Goal: Task Accomplishment & Management: Use online tool/utility

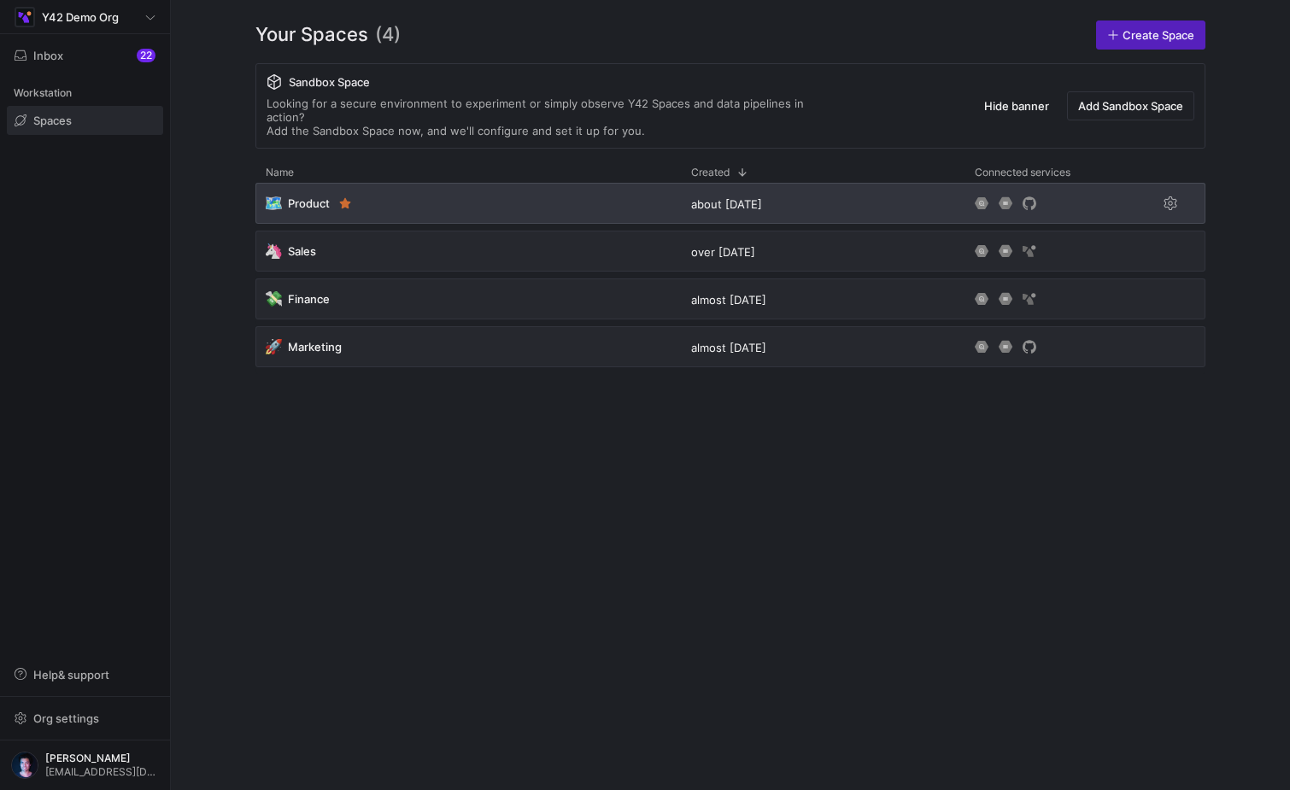
click at [536, 191] on div "🗺️ Product" at bounding box center [467, 203] width 425 height 41
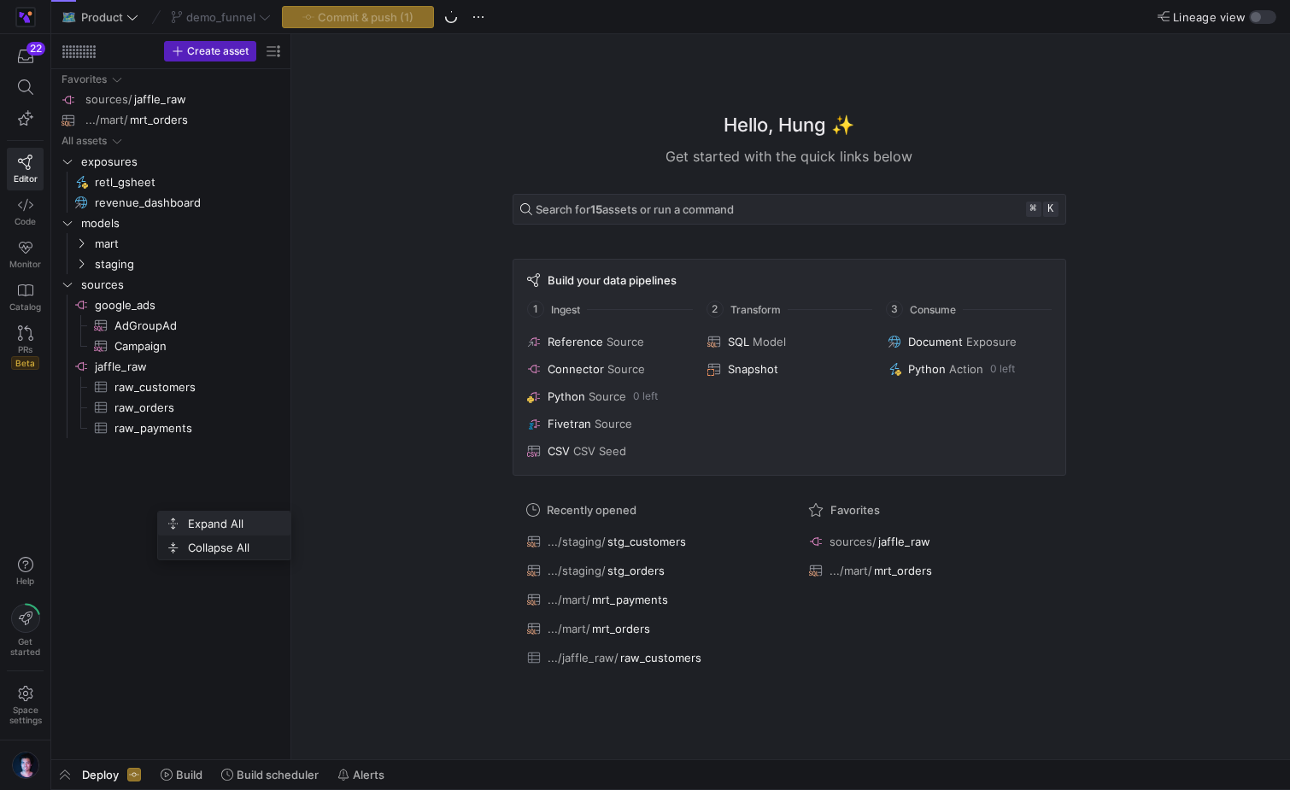
click at [189, 525] on span "Expand All" at bounding box center [229, 524] width 96 height 24
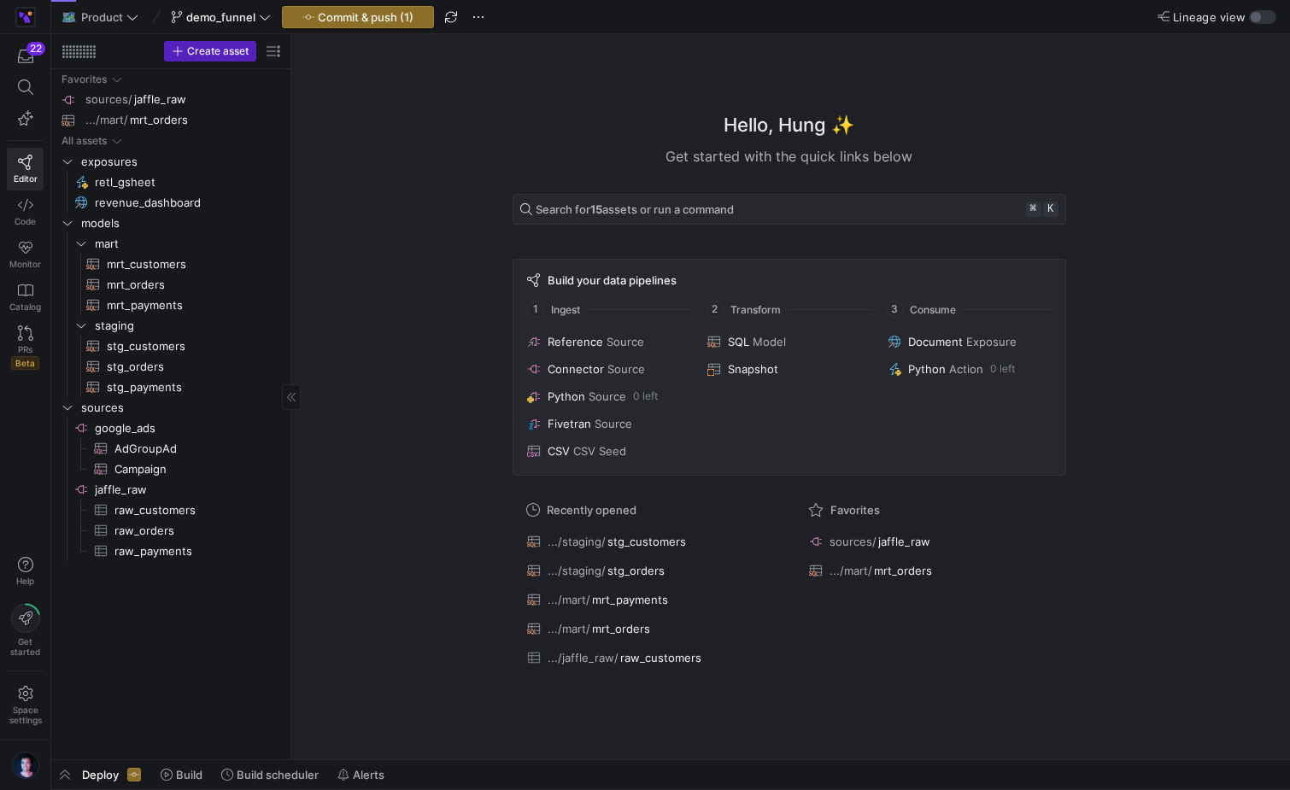
click at [197, 677] on div "Favorites sources/ jaffle_raw .../mart/ mrt_orders All assets exposures retl_gs…" at bounding box center [171, 410] width 226 height 683
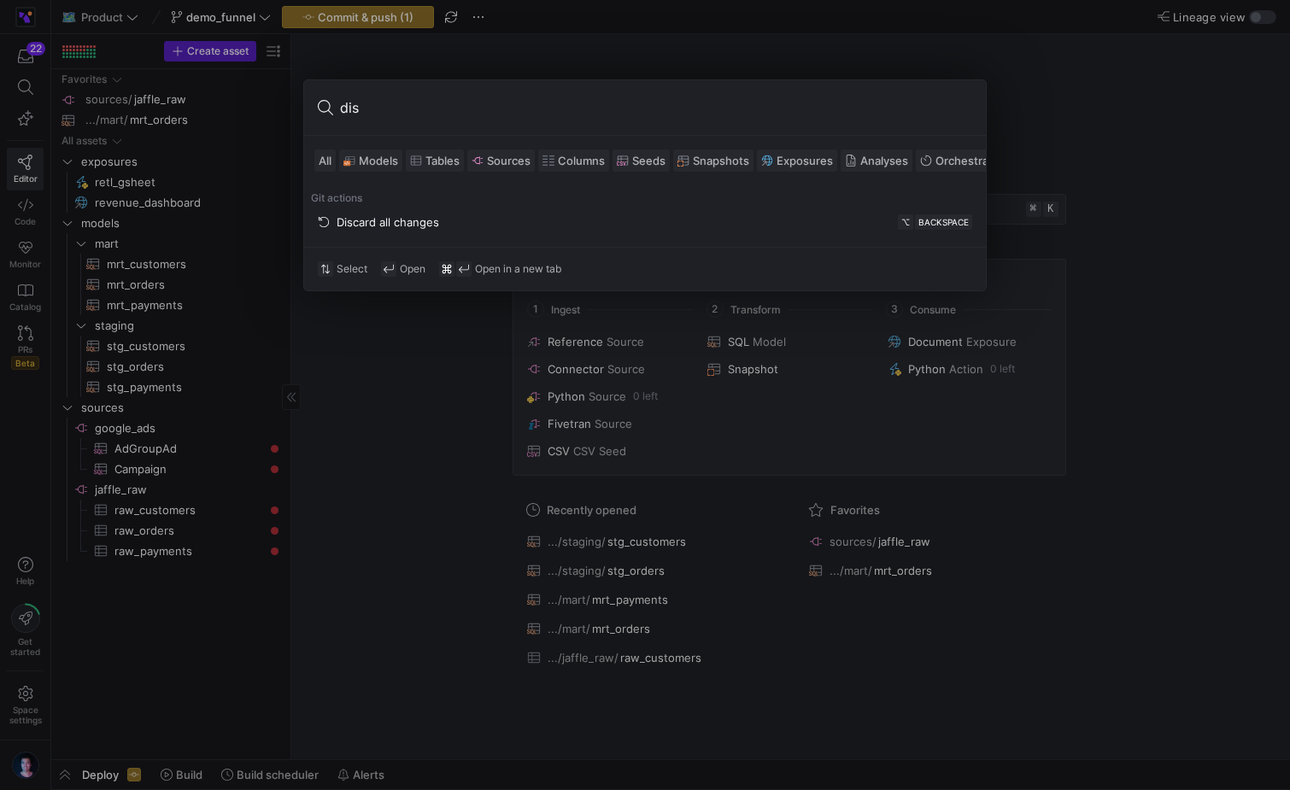
type input "dis"
click at [423, 217] on div "Discard all changes" at bounding box center [388, 222] width 103 height 14
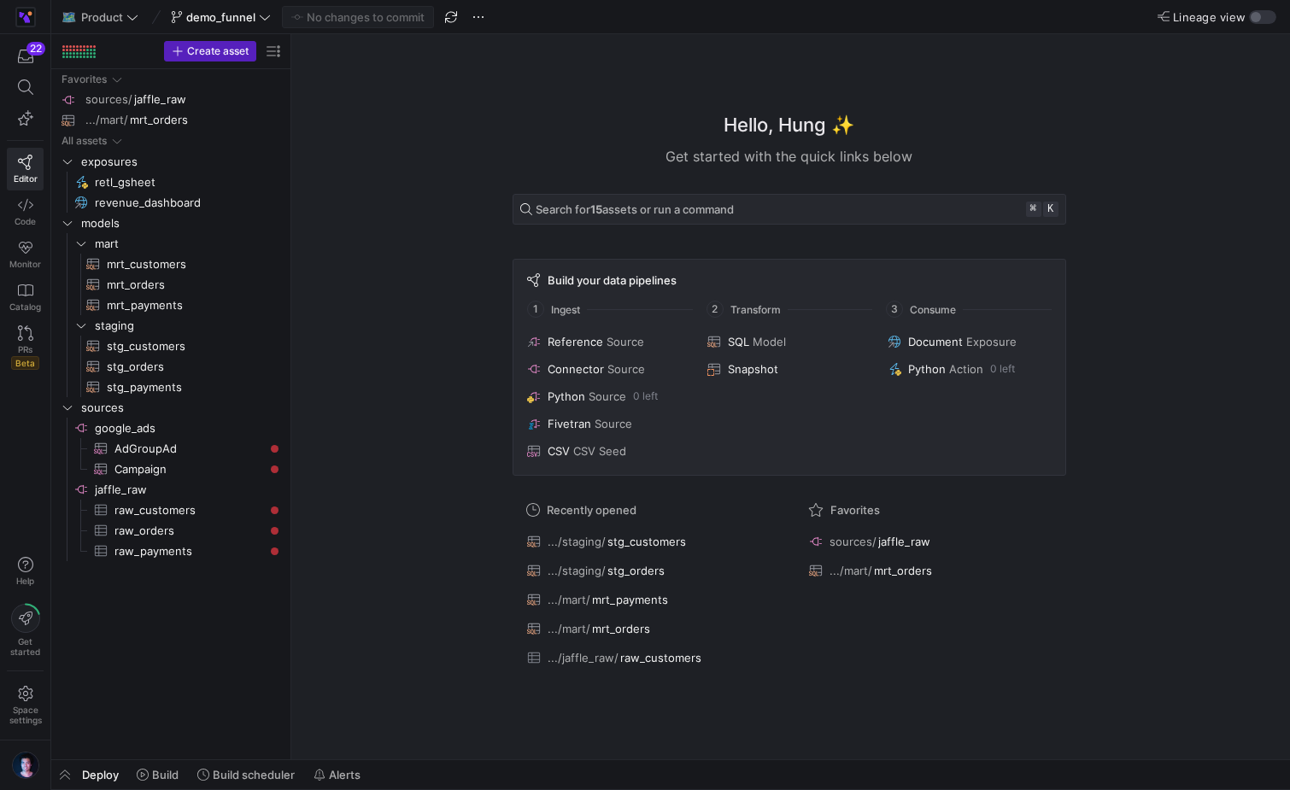
click at [423, 217] on div "Hello, Hung ✨ Get started with the quick links below Search for 15 assets or ru…" at bounding box center [789, 396] width 982 height 725
click at [405, 591] on div "Hello, Hung ✨ Get started with the quick links below Search for 15 assets or ru…" at bounding box center [789, 396] width 982 height 725
click at [149, 645] on div "Favorites sources/ jaffle_raw .../mart/ mrt_orders All assets exposures retl_gs…" at bounding box center [171, 410] width 226 height 683
